Goal: Navigation & Orientation: Find specific page/section

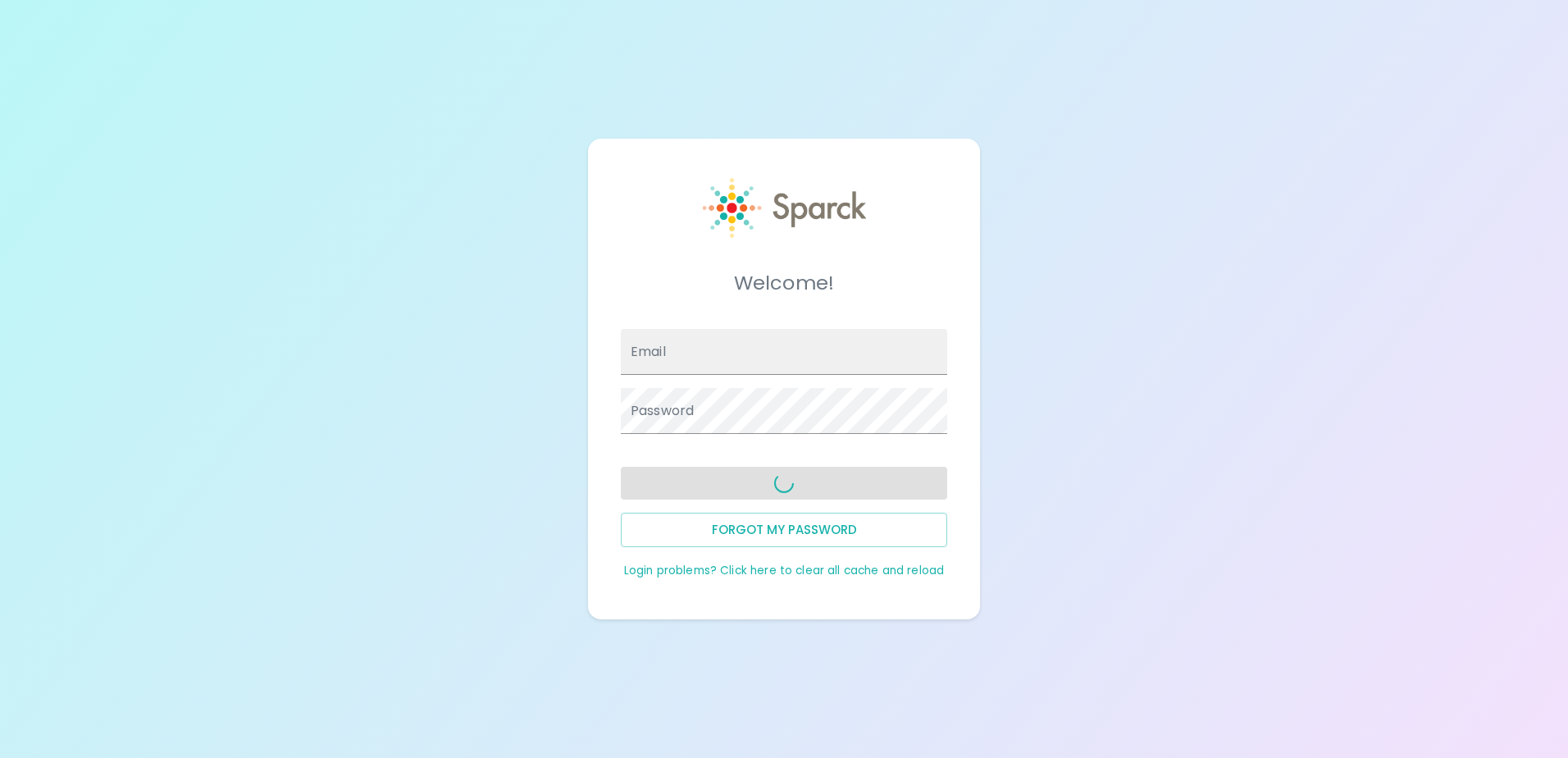
type input "[EMAIL_ADDRESS][DOMAIN_NAME]"
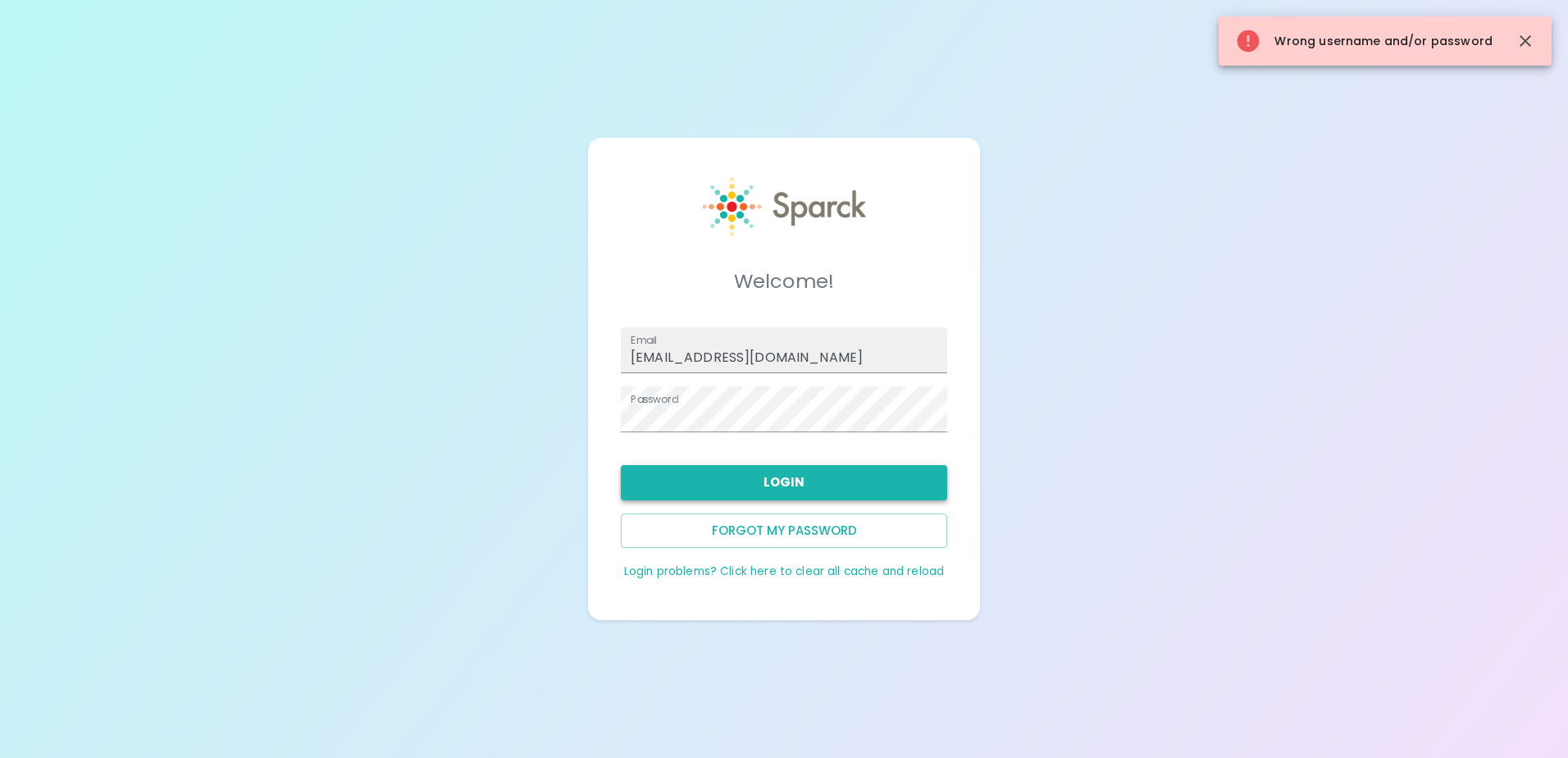
click at [787, 480] on button "Login" at bounding box center [784, 481] width 327 height 34
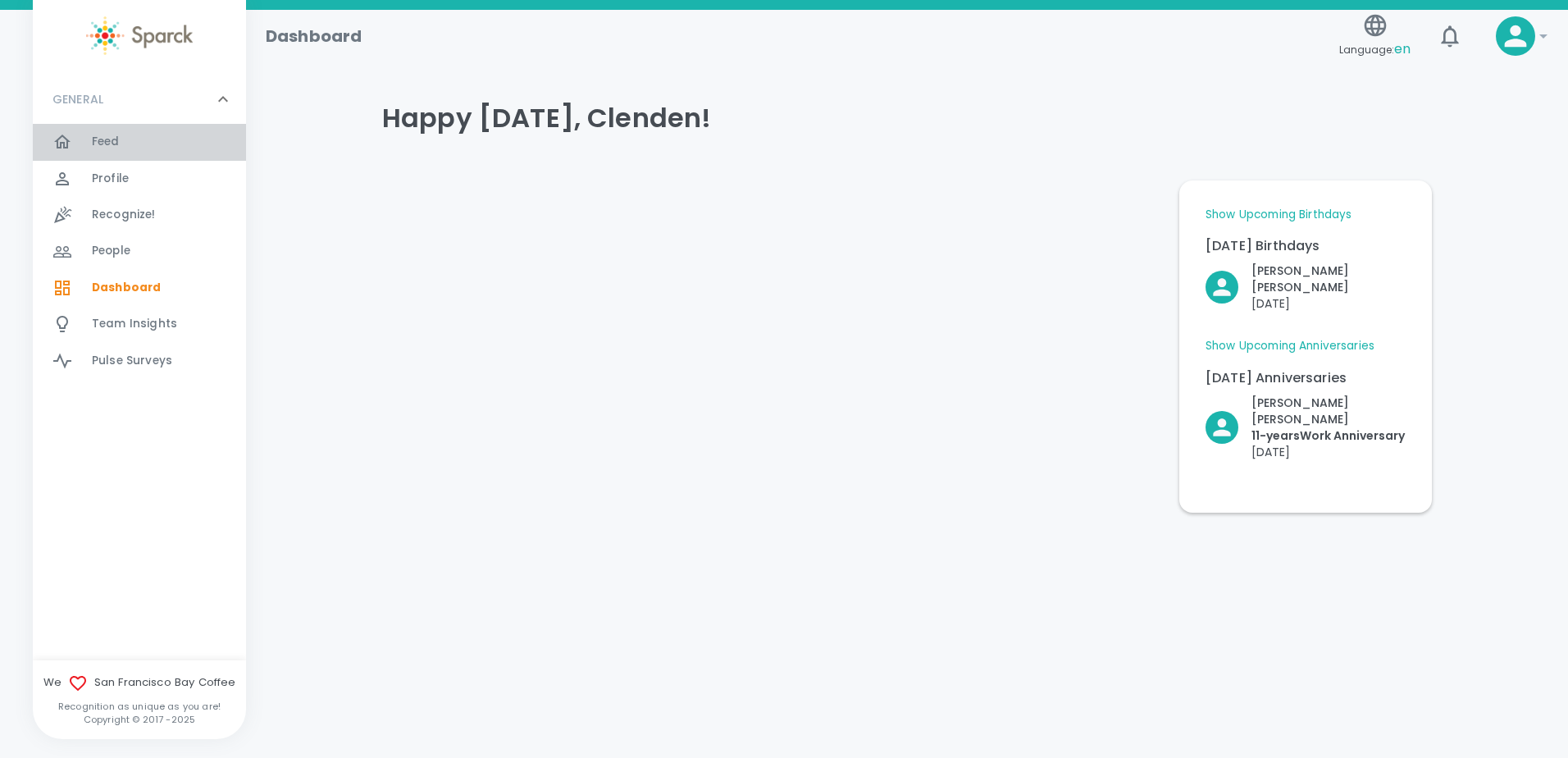
click at [154, 127] on div "Feed 0" at bounding box center [140, 141] width 213 height 36
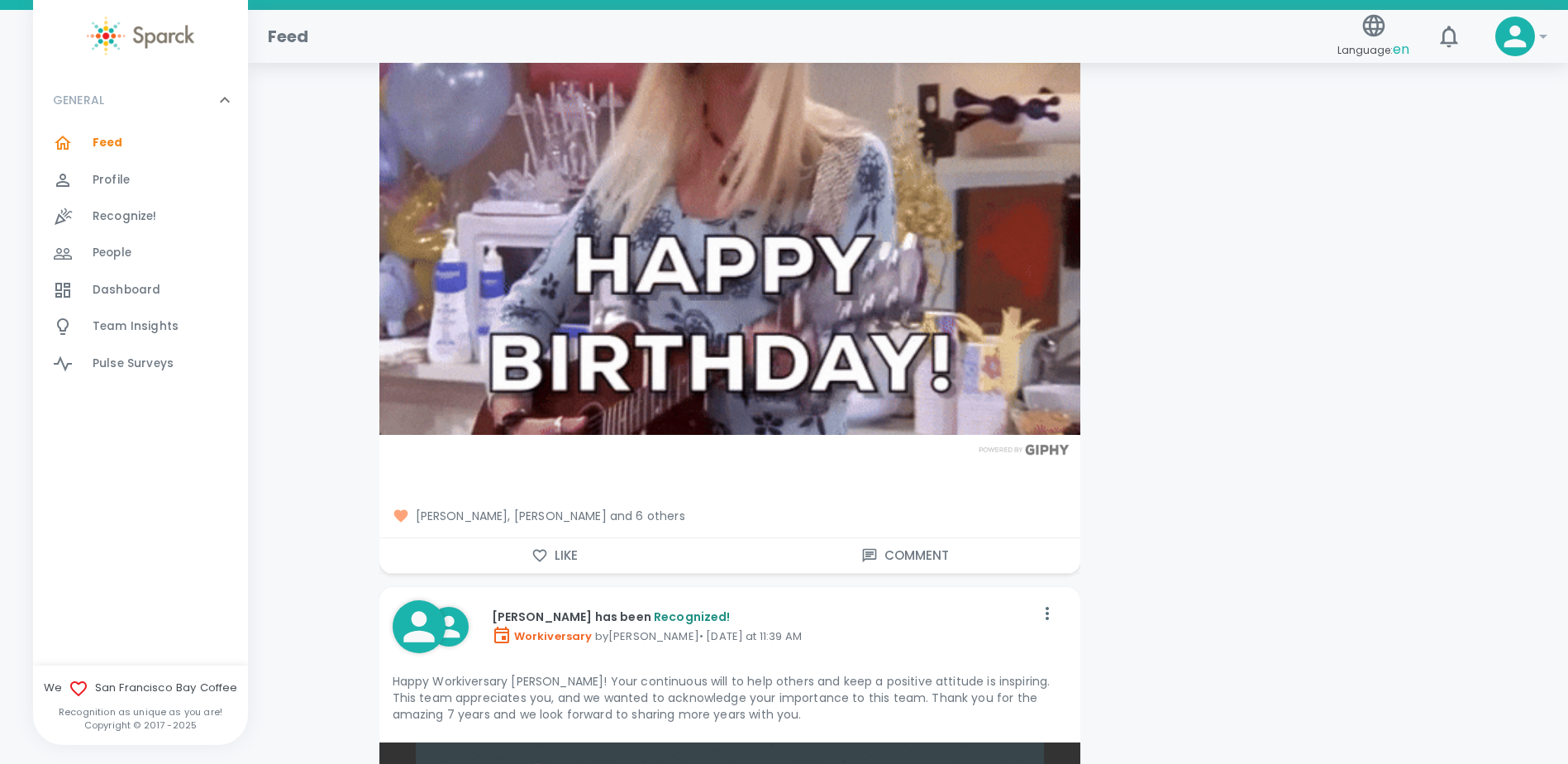
scroll to position [7274, 0]
